Goal: Find specific page/section: Find specific page/section

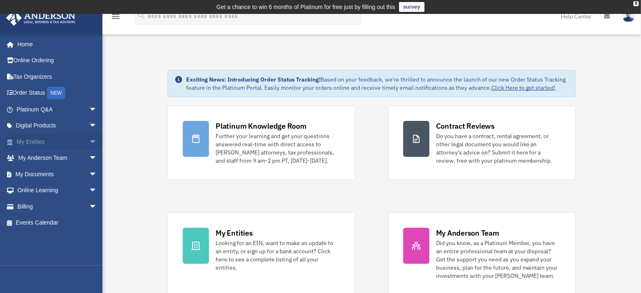
click at [35, 145] on link "My Entities arrow_drop_down" at bounding box center [58, 142] width 104 height 16
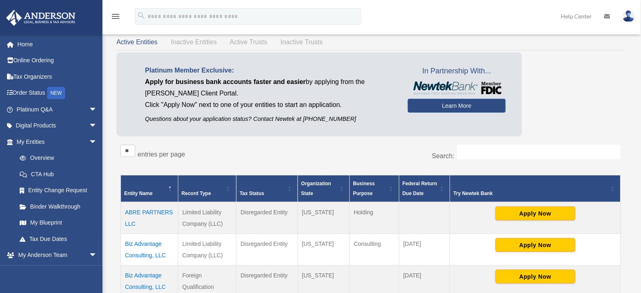
scroll to position [91, 0]
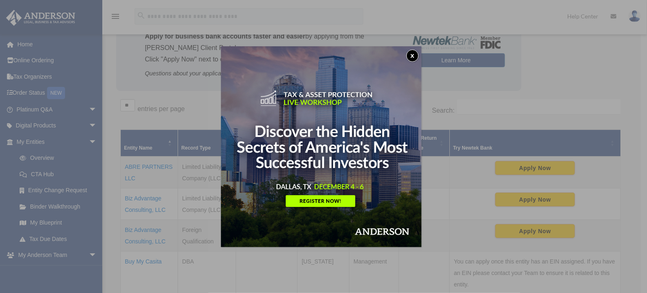
click at [413, 54] on button "x" at bounding box center [413, 56] width 12 height 12
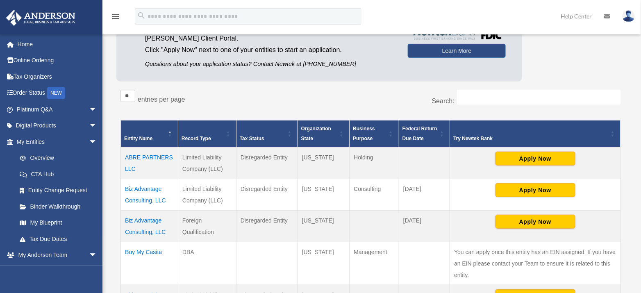
scroll to position [182, 0]
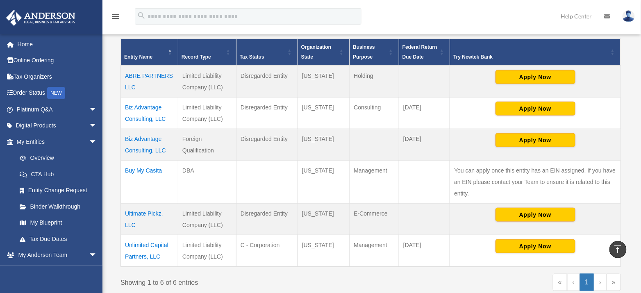
click at [147, 244] on td "Unlimited Capital Partners, LLC" at bounding box center [149, 251] width 57 height 32
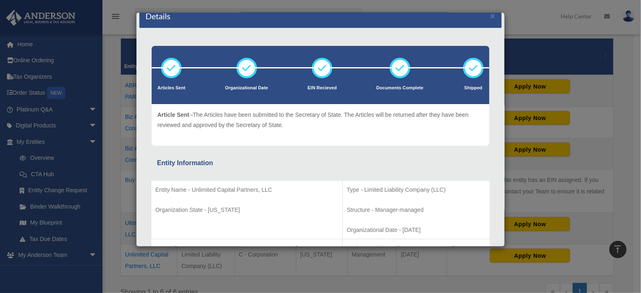
scroll to position [0, 0]
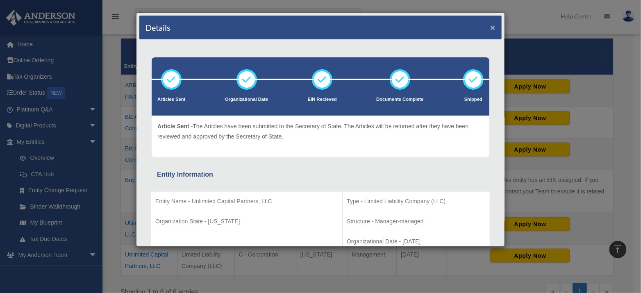
drag, startPoint x: 484, startPoint y: 29, endPoint x: 483, endPoint y: 34, distance: 4.2
click at [490, 29] on button "×" at bounding box center [492, 27] width 5 height 9
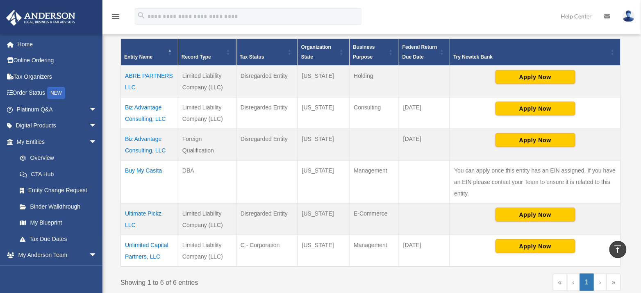
click at [144, 212] on td "Ultimate Pickz, LLC" at bounding box center [149, 219] width 57 height 32
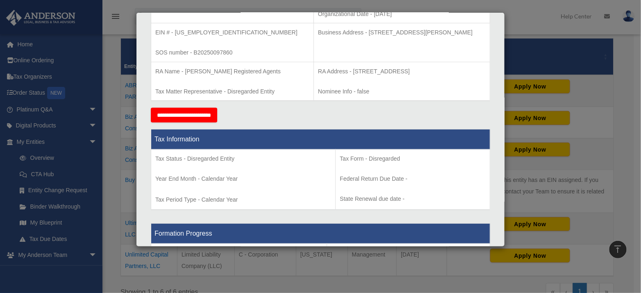
scroll to position [273, 0]
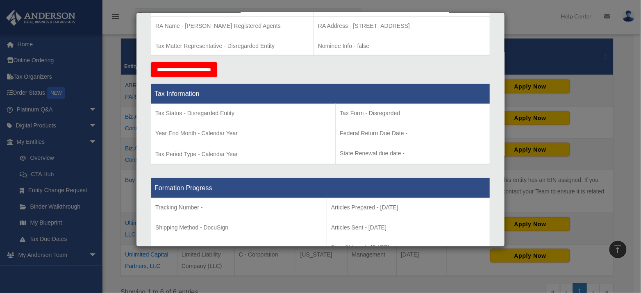
click at [462, 262] on div "Details × Articles Sent Organizational Date" at bounding box center [320, 146] width 641 height 293
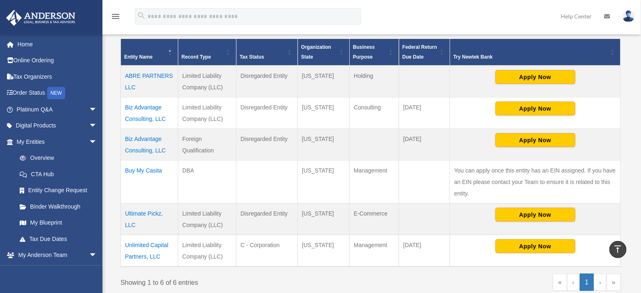
click at [161, 244] on td "Unlimited Capital Partners, LLC" at bounding box center [149, 251] width 57 height 32
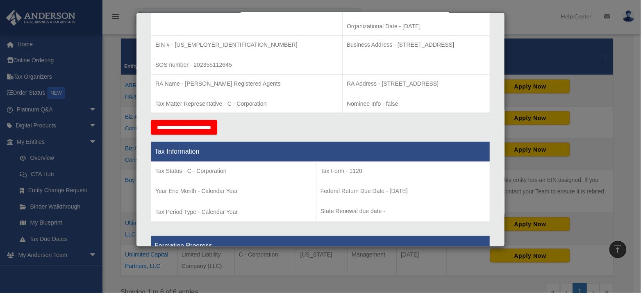
scroll to position [227, 0]
